Goal: Task Accomplishment & Management: Use online tool/utility

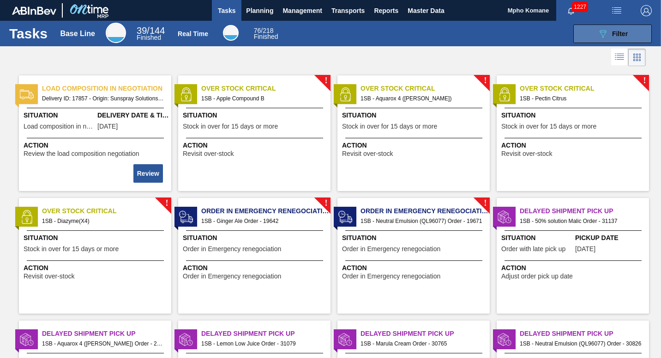
click at [605, 31] on icon at bounding box center [603, 34] width 7 height 8
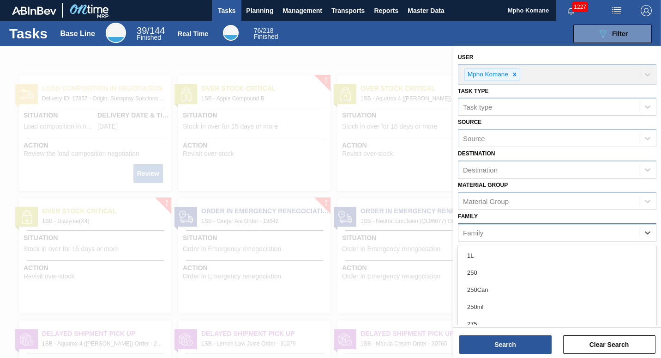
click at [503, 233] on div "Family" at bounding box center [549, 231] width 181 height 13
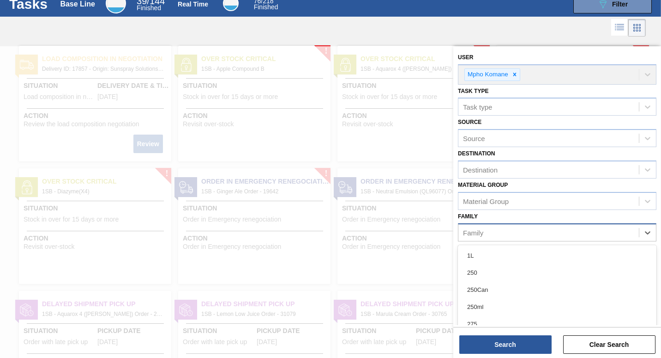
paste input "67483"
type input "6"
click at [499, 200] on div "Material Group" at bounding box center [486, 201] width 46 height 8
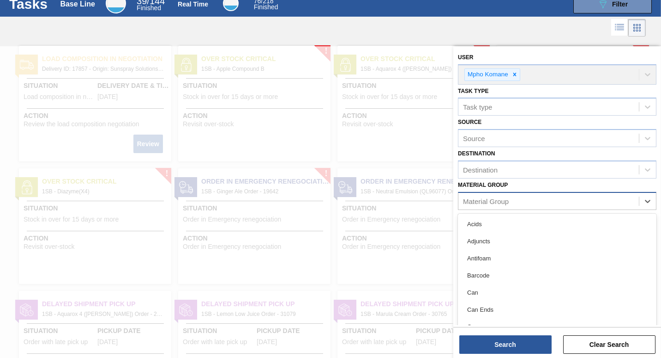
paste Group "67483"
type Group "6"
click at [402, 212] on div at bounding box center [330, 225] width 661 height 358
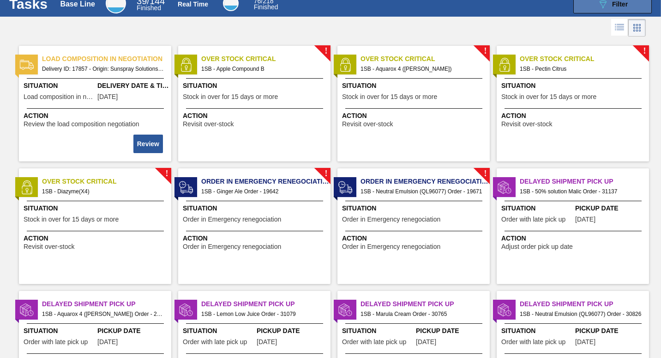
click at [618, 5] on span "Filter" at bounding box center [621, 3] width 16 height 7
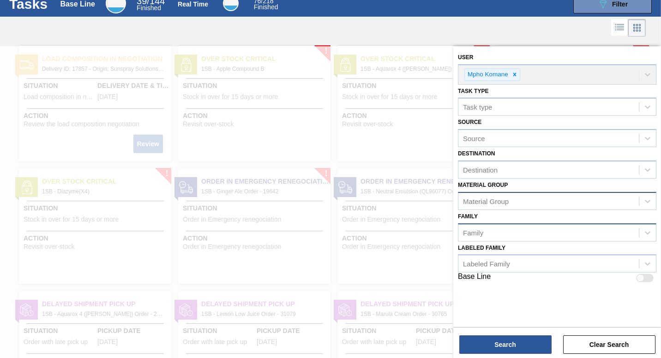
click at [479, 236] on div "Family" at bounding box center [473, 232] width 20 height 8
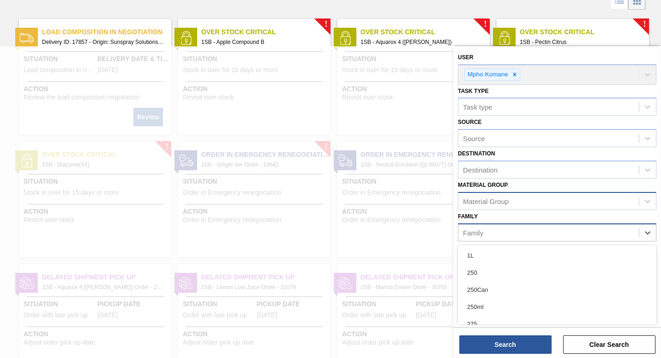
scroll to position [59, 0]
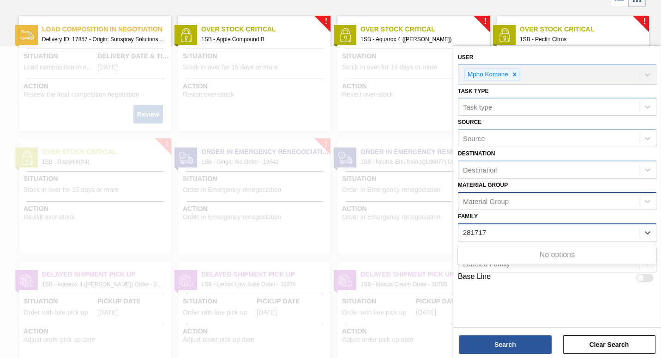
type input "281717"
click at [492, 233] on div "Family" at bounding box center [549, 231] width 181 height 13
click at [486, 203] on div "Material Group" at bounding box center [486, 201] width 46 height 8
type Group "281717"
click at [387, 204] on div at bounding box center [330, 225] width 661 height 358
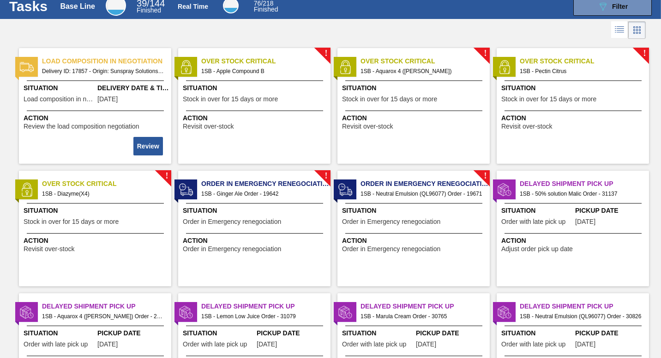
scroll to position [0, 0]
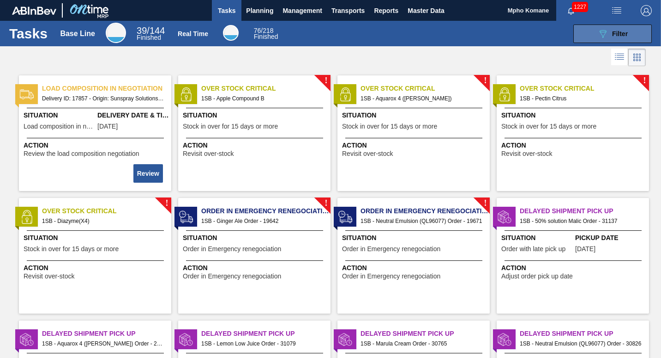
click at [599, 29] on icon "089F7B8B-B2A5-4AFE-B5C0-19BA573D28AC" at bounding box center [603, 33] width 11 height 11
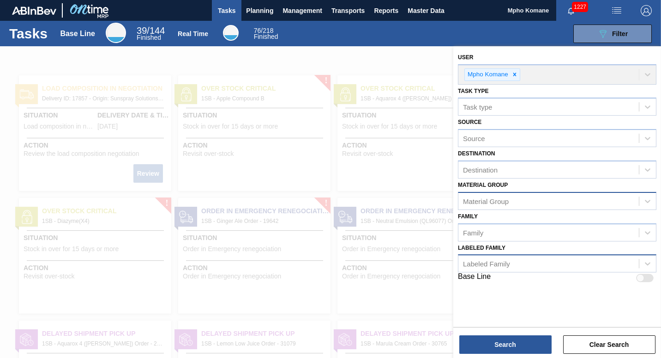
click at [495, 266] on div "Labeled Family" at bounding box center [486, 264] width 47 height 8
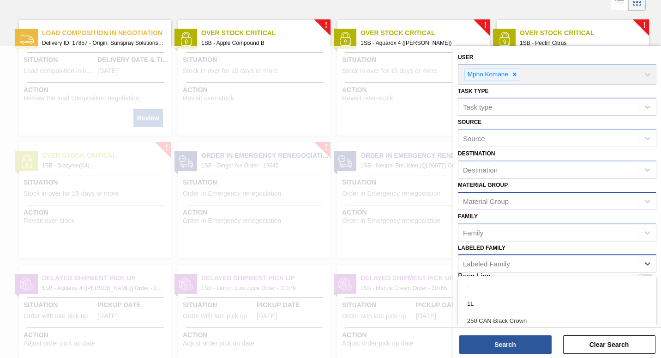
scroll to position [61, 0]
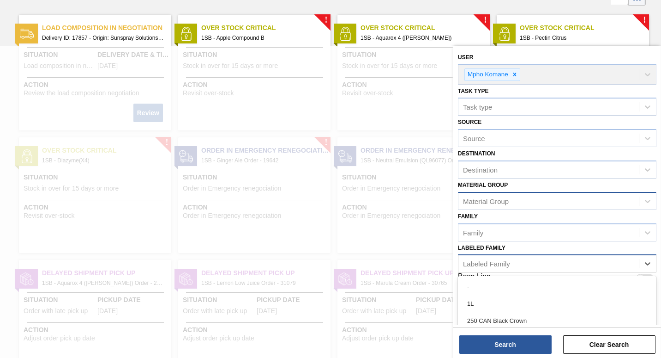
paste Family "67483"
type Family "67483"
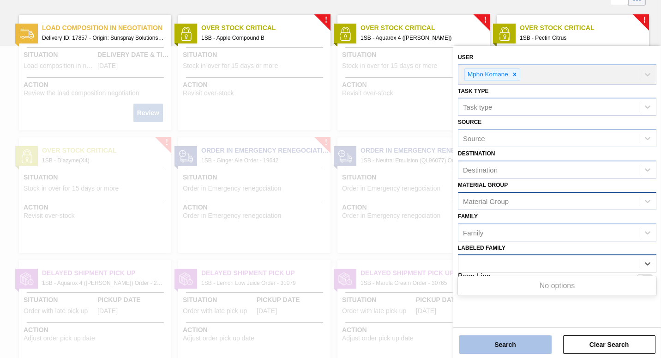
click at [491, 350] on button "Search" at bounding box center [506, 344] width 92 height 18
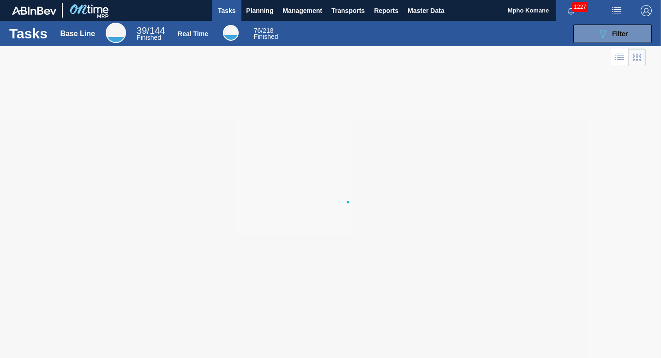
scroll to position [0, 0]
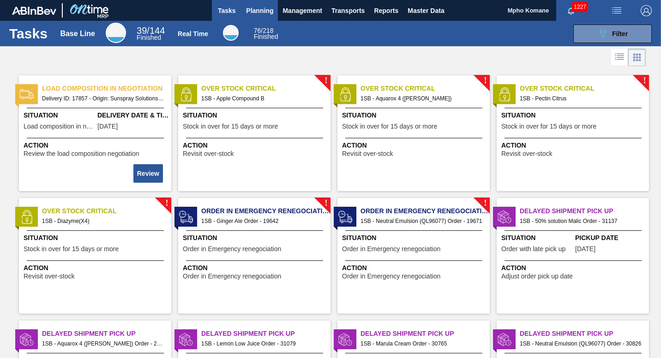
click at [271, 11] on span "Planning" at bounding box center [259, 10] width 27 height 11
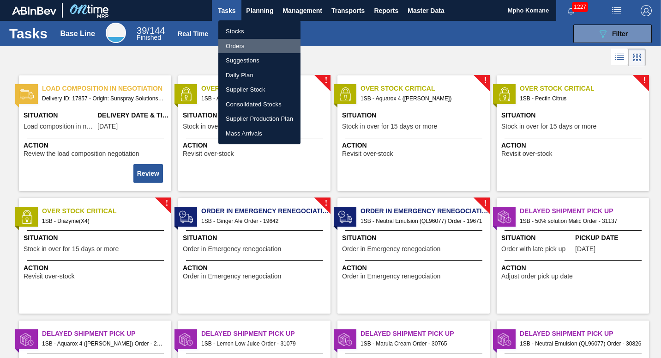
click at [242, 44] on li "Orders" at bounding box center [259, 46] width 82 height 15
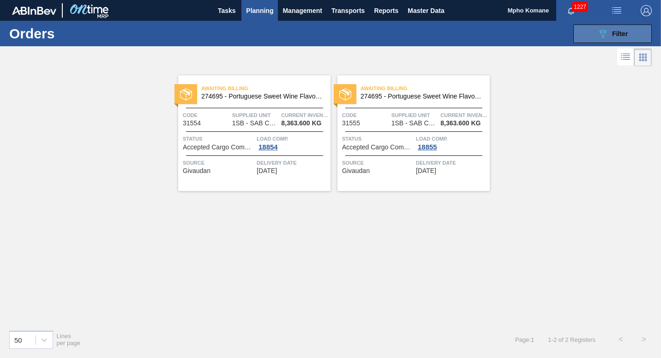
click at [592, 26] on button "089F7B8B-B2A5-4AFE-B5C0-19BA573D28AC Filter" at bounding box center [613, 33] width 79 height 18
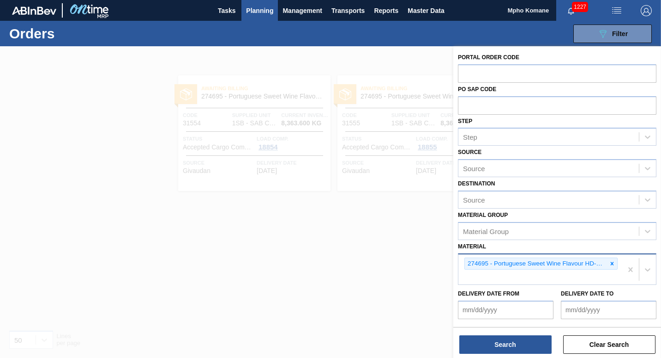
click at [621, 265] on div "274695 - Portuguese Sweet Wine Flavour HD-697-247" at bounding box center [541, 269] width 164 height 30
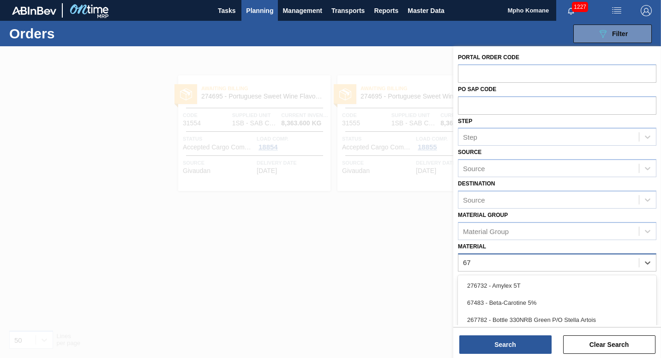
type input "674"
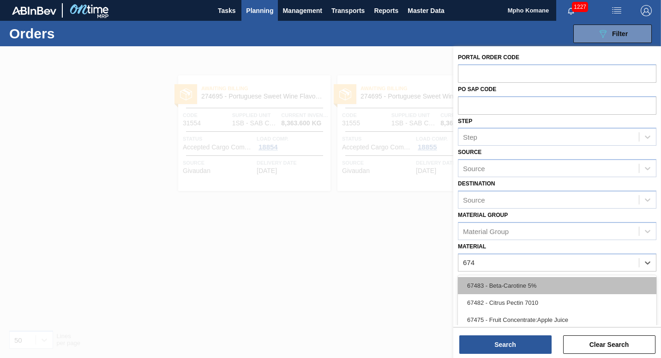
click at [544, 280] on div "67483 - Beta-Carotine 5%" at bounding box center [557, 285] width 199 height 17
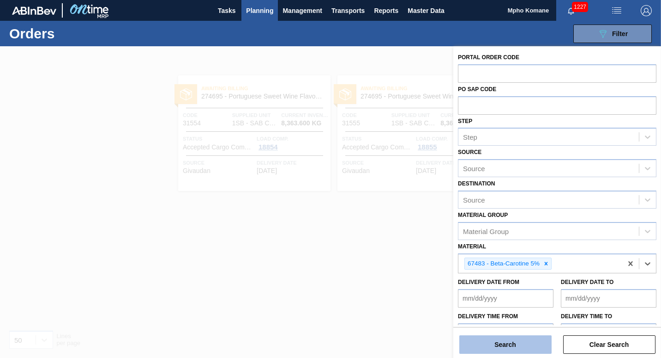
click at [518, 345] on button "Search" at bounding box center [506, 344] width 92 height 18
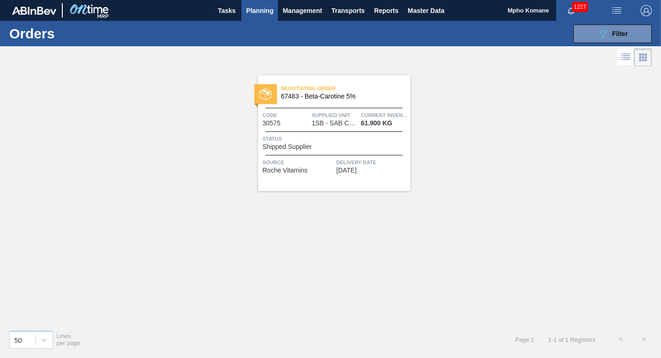
click at [349, 123] on span "1SB - SAB Chamdor Brewery" at bounding box center [335, 123] width 46 height 7
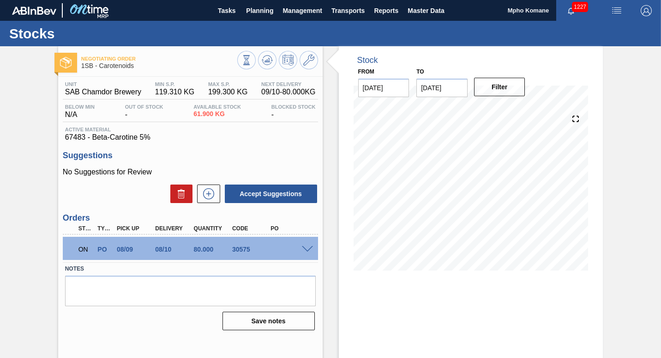
click at [306, 246] on span at bounding box center [307, 249] width 11 height 7
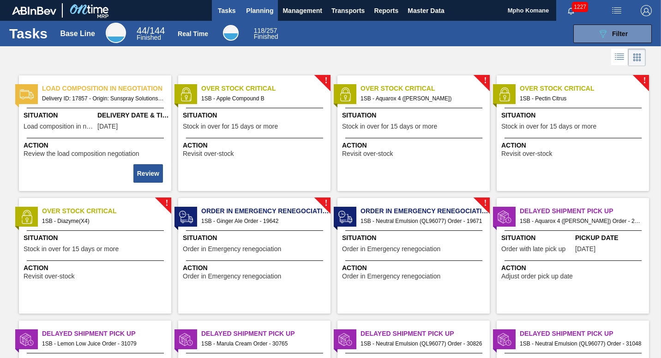
click at [262, 13] on span "Planning" at bounding box center [259, 10] width 27 height 11
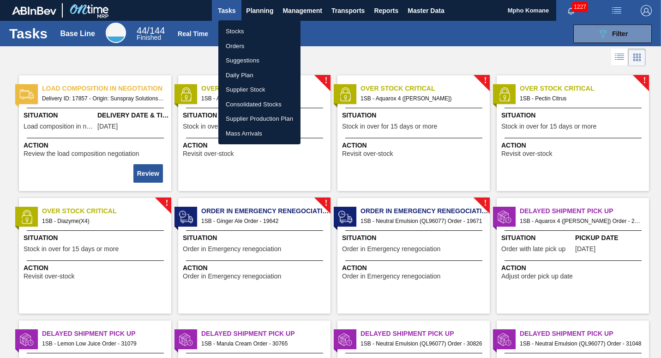
click at [240, 46] on li "Orders" at bounding box center [259, 46] width 82 height 15
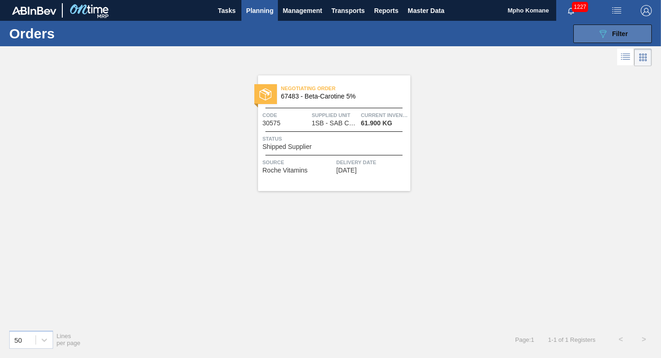
click at [607, 30] on icon "089F7B8B-B2A5-4AFE-B5C0-19BA573D28AC" at bounding box center [603, 33] width 11 height 11
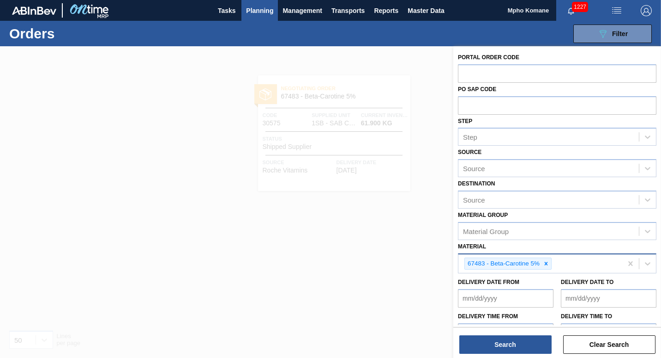
click at [557, 268] on div "67483 - Beta-Carotine 5%" at bounding box center [541, 263] width 164 height 19
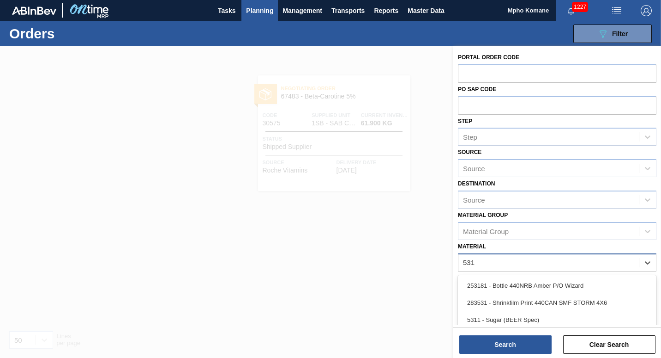
type input "5311"
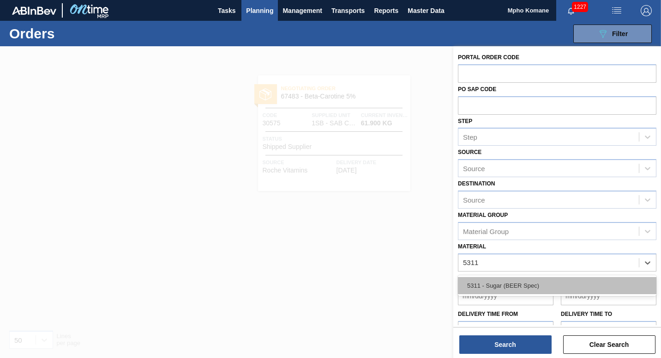
click at [528, 287] on div "5311 - Sugar (BEER Spec)" at bounding box center [557, 285] width 199 height 17
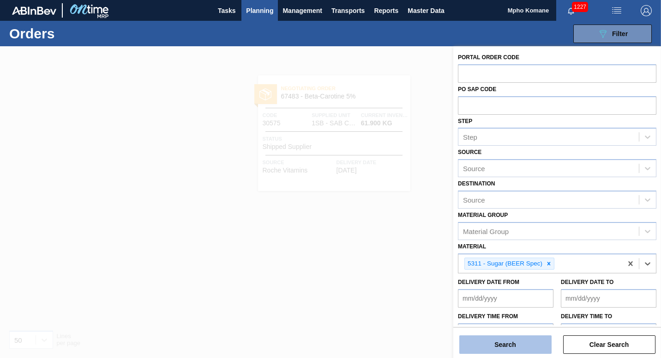
click at [504, 343] on button "Search" at bounding box center [506, 344] width 92 height 18
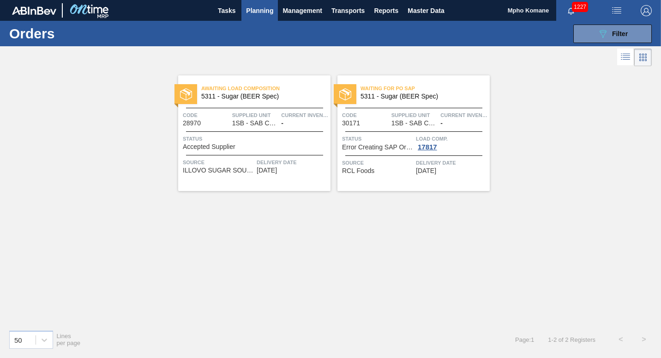
click at [258, 151] on div "Awaiting Load Composition 5311 - Sugar (BEER Spec) Code 28970 Supplied Unit 1SB…" at bounding box center [254, 132] width 152 height 115
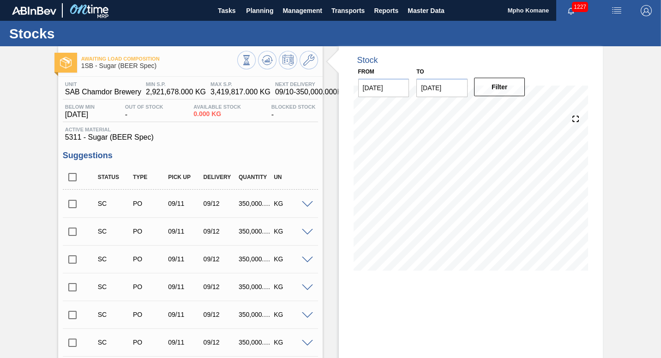
click at [70, 202] on input "checkbox" at bounding box center [72, 203] width 19 height 19
checkbox input "true"
click at [263, 58] on icon at bounding box center [267, 60] width 11 height 11
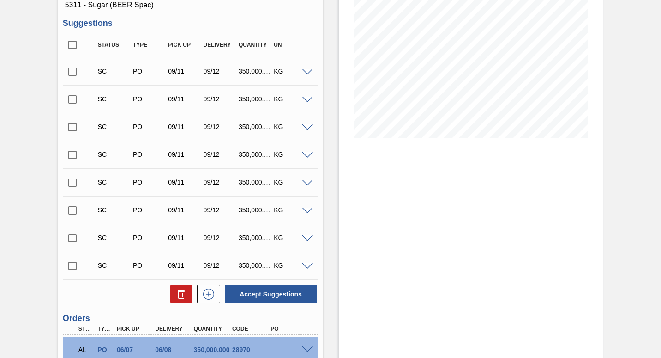
scroll to position [231, 0]
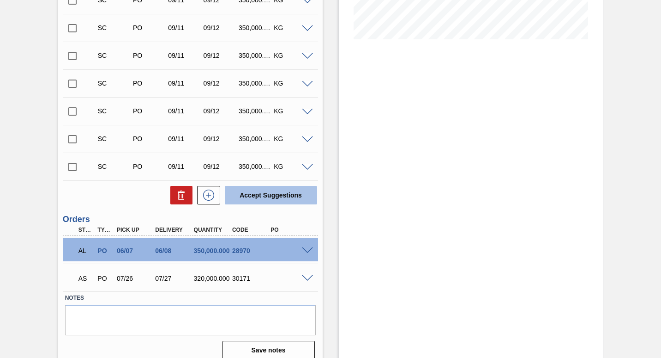
click at [264, 197] on button "Accept Suggestions" at bounding box center [271, 195] width 92 height 18
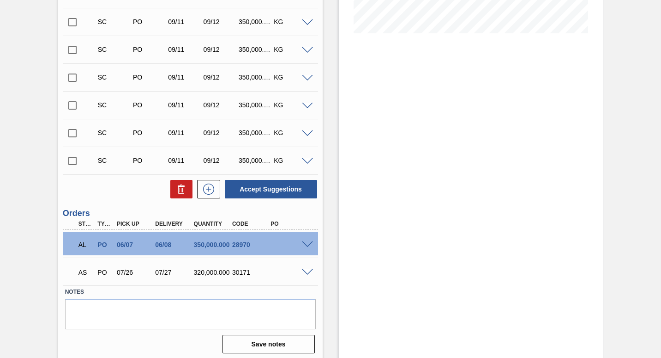
scroll to position [240, 0]
